Goal: Transaction & Acquisition: Purchase product/service

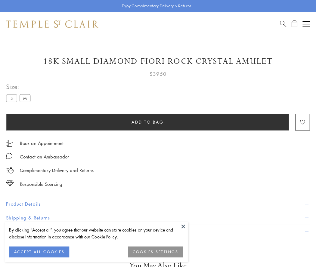
scroll to position [26, 0]
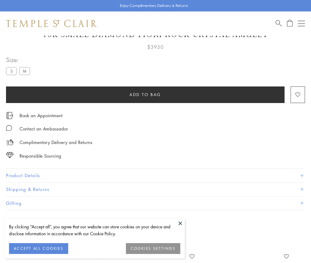
click at [145, 94] on span "Add to bag" at bounding box center [146, 94] width 32 height 7
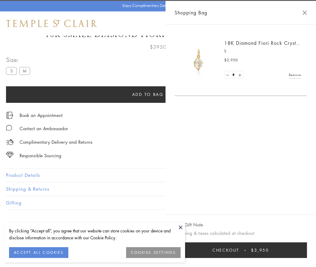
click at [307, 250] on button "Checkout $3,950" at bounding box center [240, 250] width 132 height 16
